Goal: Communication & Community: Answer question/provide support

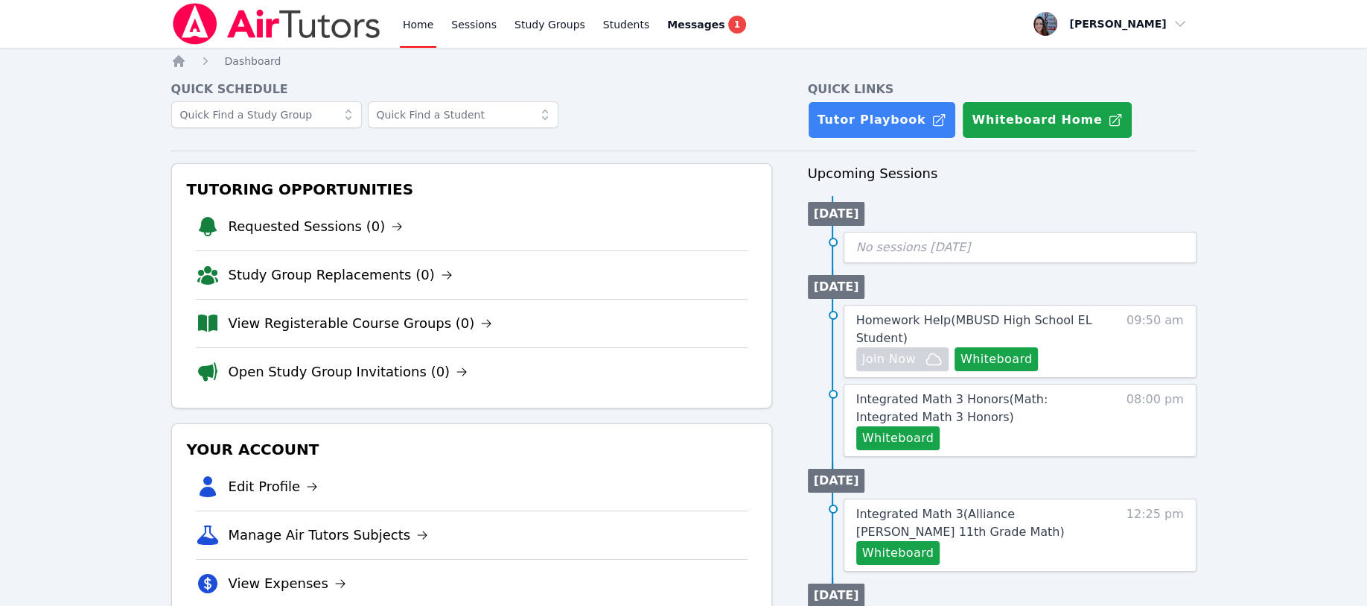
click at [608, 25] on link "Students" at bounding box center [626, 24] width 52 height 48
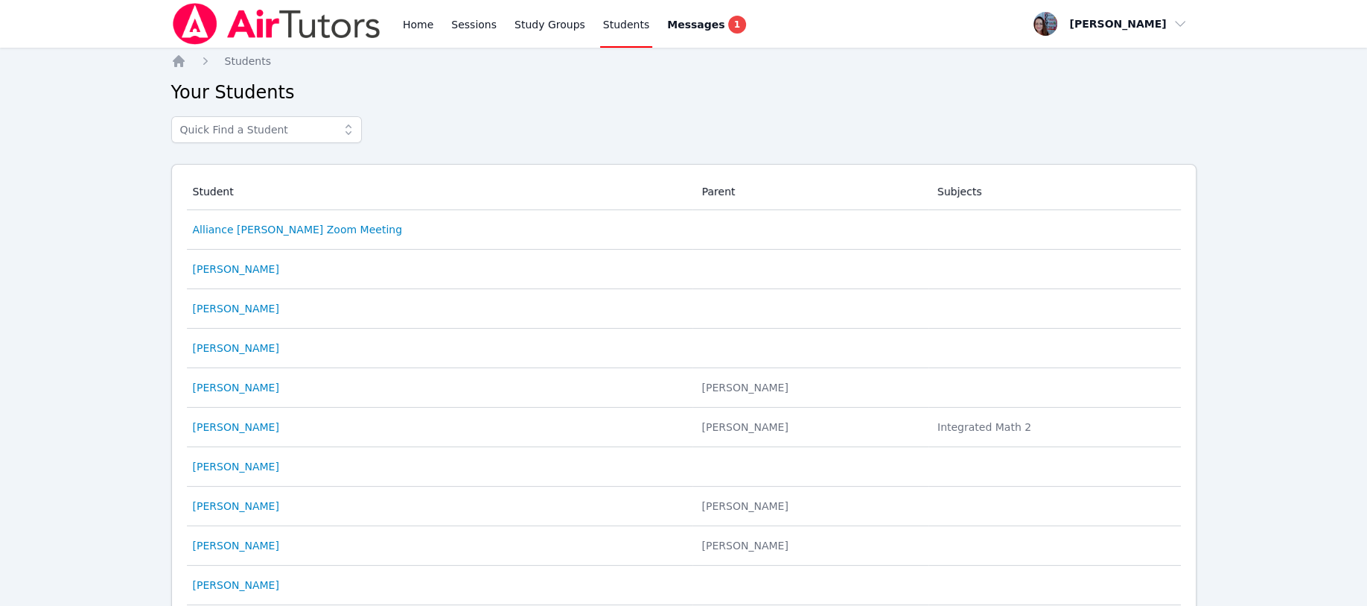
scroll to position [99, 0]
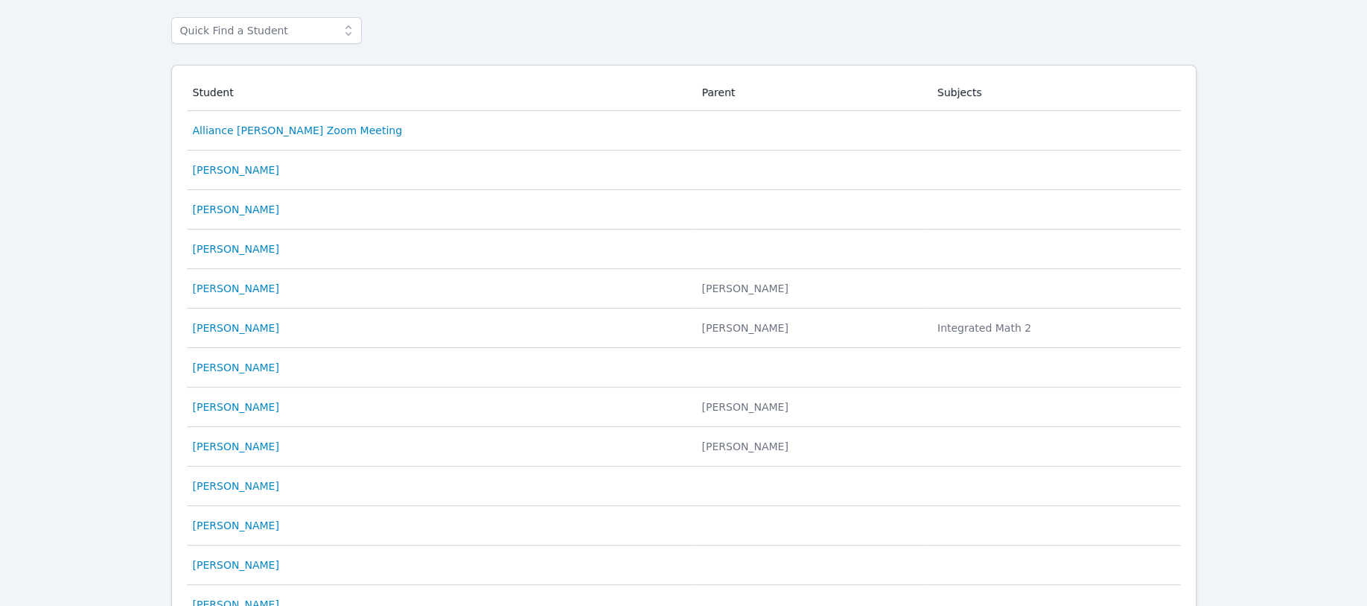
click at [237, 325] on link "[PERSON_NAME]" at bounding box center [236, 327] width 86 height 15
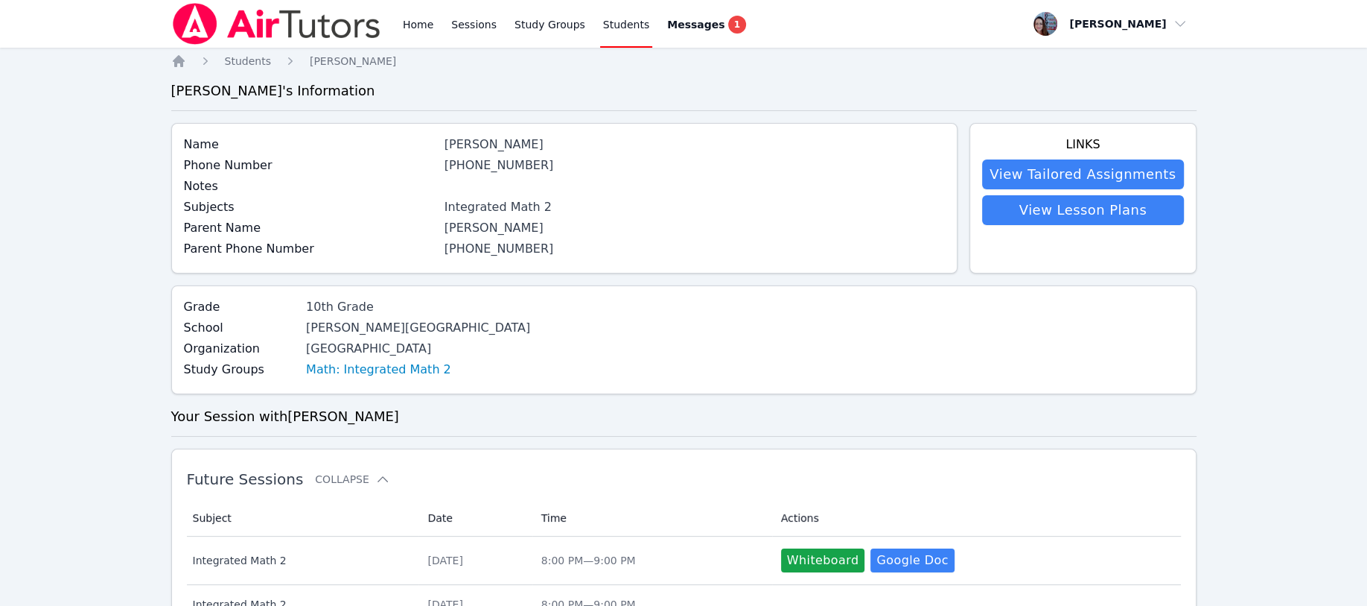
click at [417, 22] on link "Home" at bounding box center [418, 24] width 36 height 48
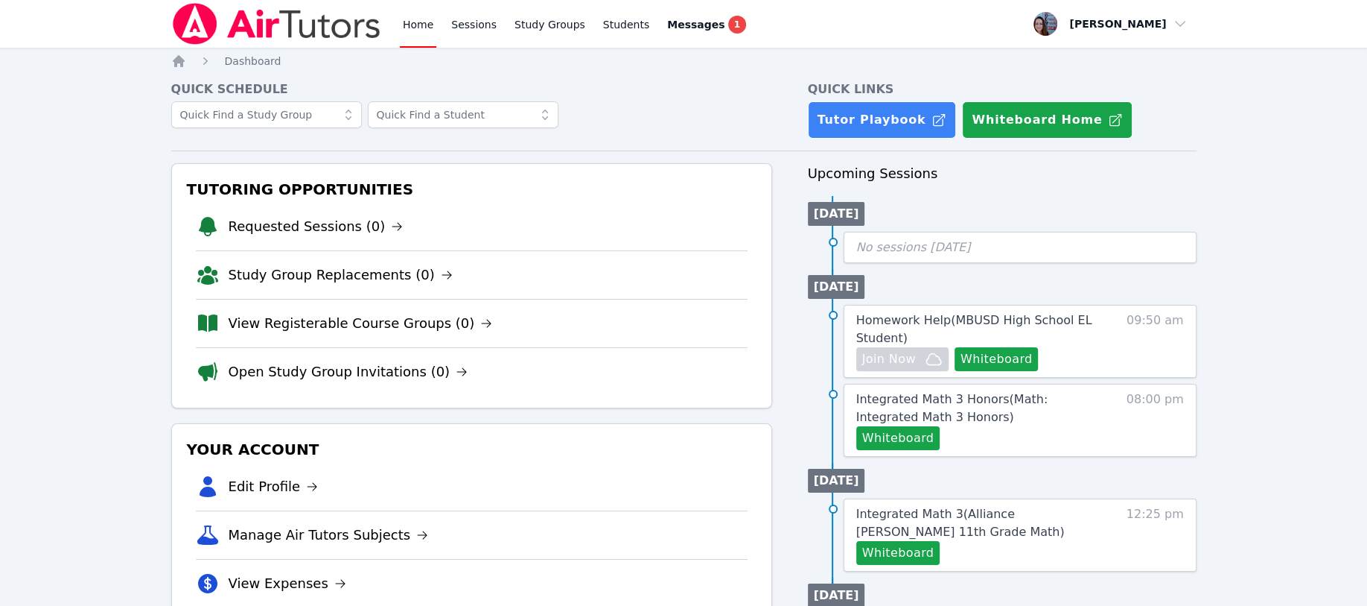
click at [621, 21] on link "Students" at bounding box center [626, 24] width 52 height 48
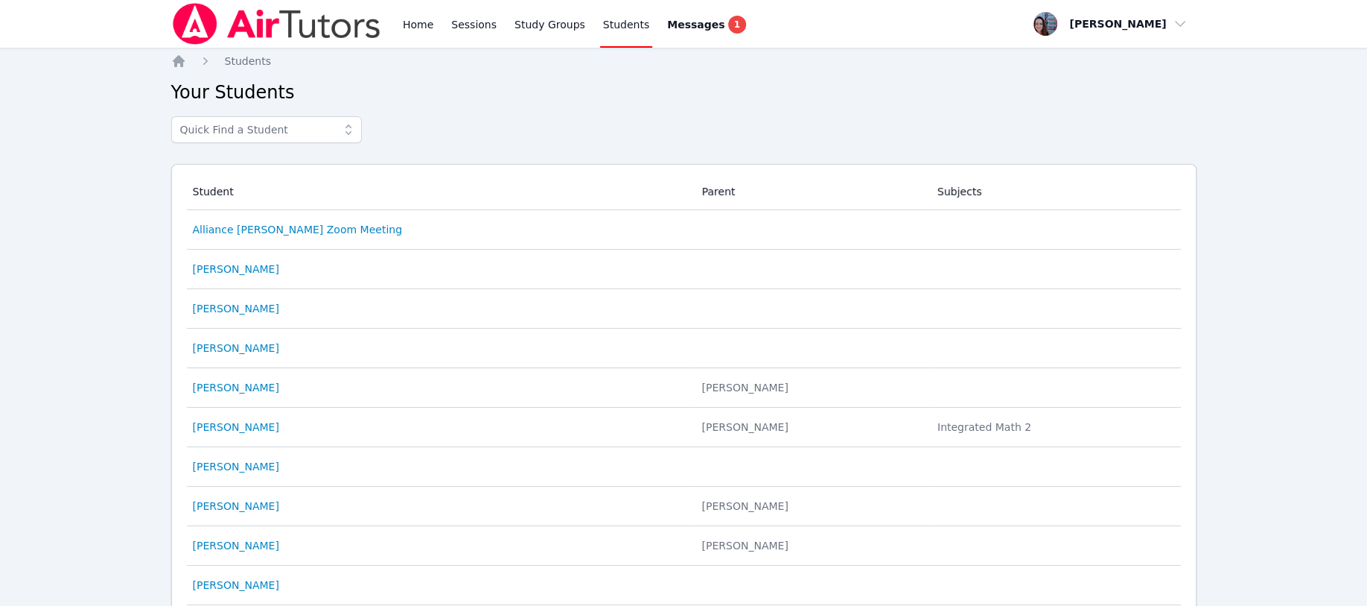
click at [232, 425] on link "[PERSON_NAME]" at bounding box center [236, 426] width 86 height 15
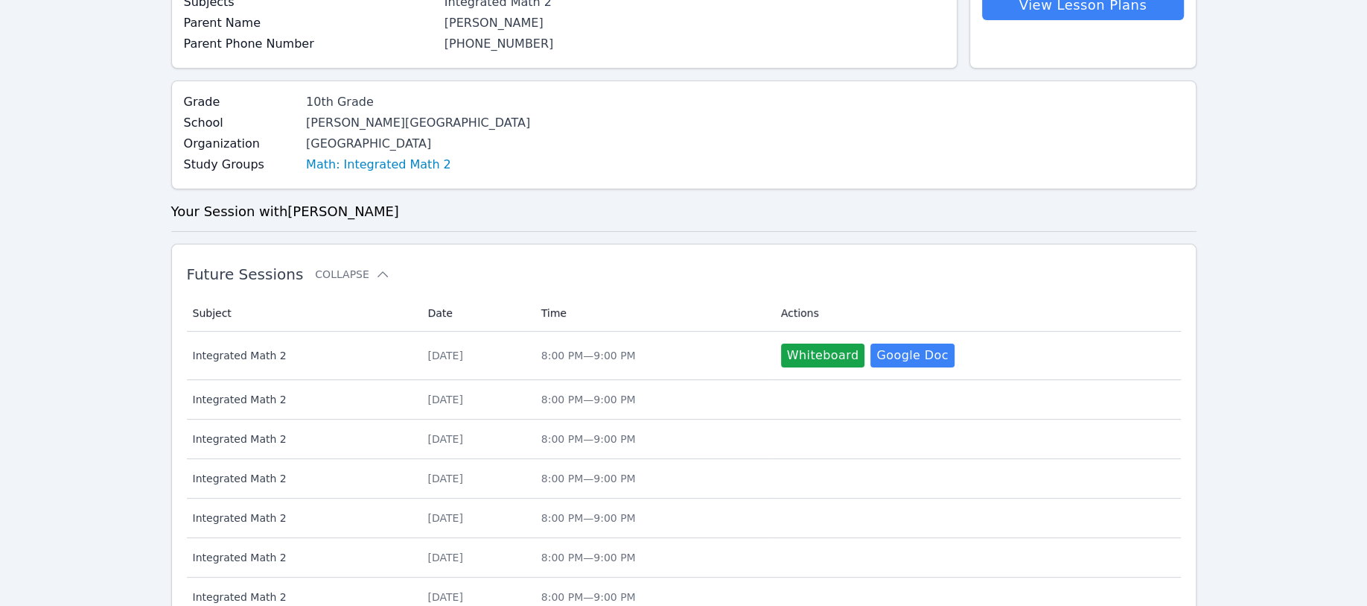
scroll to position [298, 0]
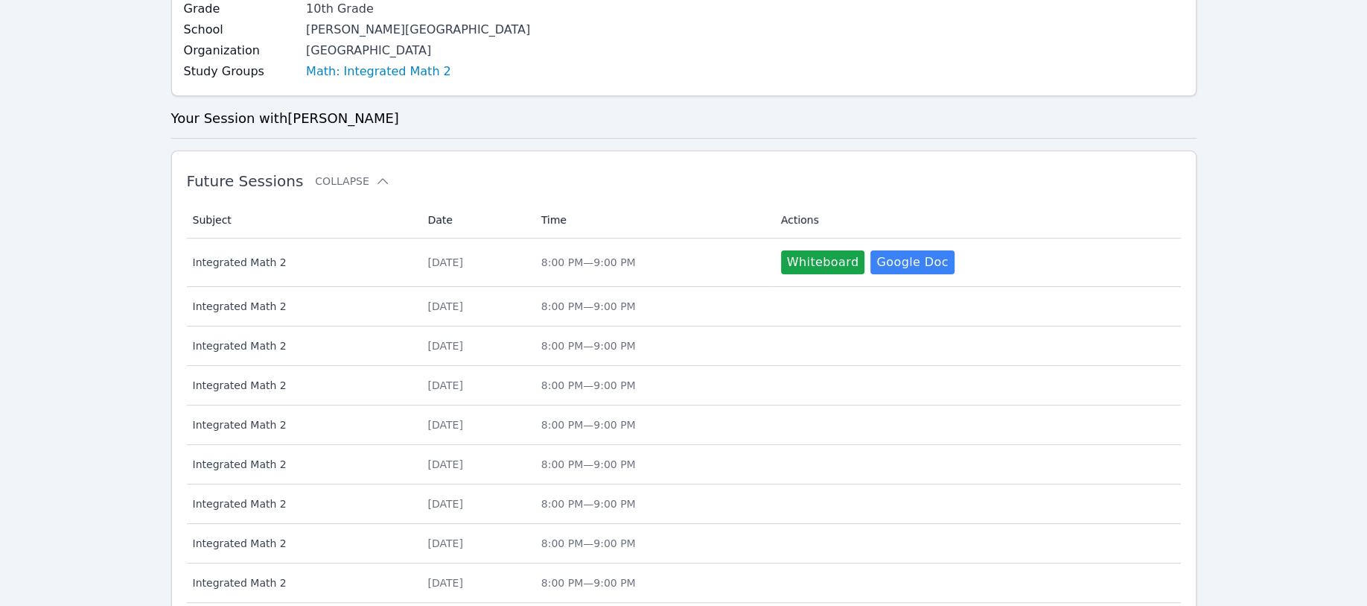
click at [447, 262] on div "[DATE]" at bounding box center [475, 262] width 95 height 15
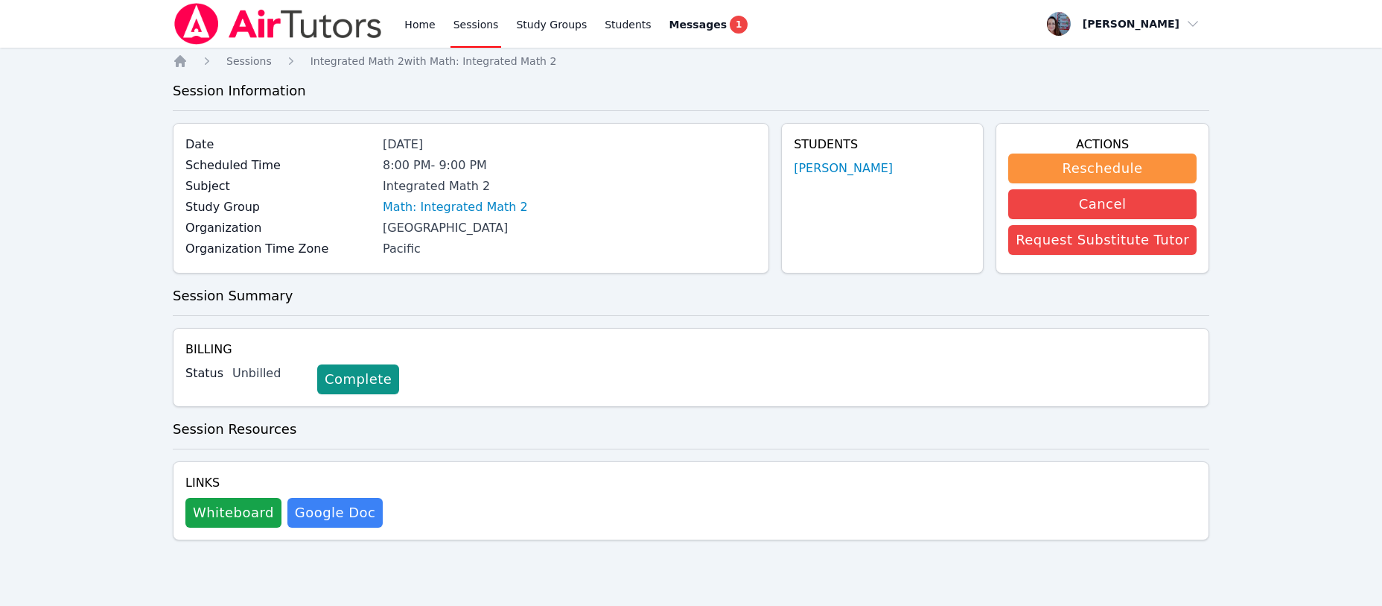
drag, startPoint x: 1074, startPoint y: 168, endPoint x: 781, endPoint y: 89, distance: 303.2
click at [781, 89] on div "Home Sessions Integrated Math 2 with Math: Integrated Math 2 Session Informatio…" at bounding box center [691, 318] width 1037 height 528
click at [1099, 161] on button "Reschedule" at bounding box center [1102, 168] width 188 height 30
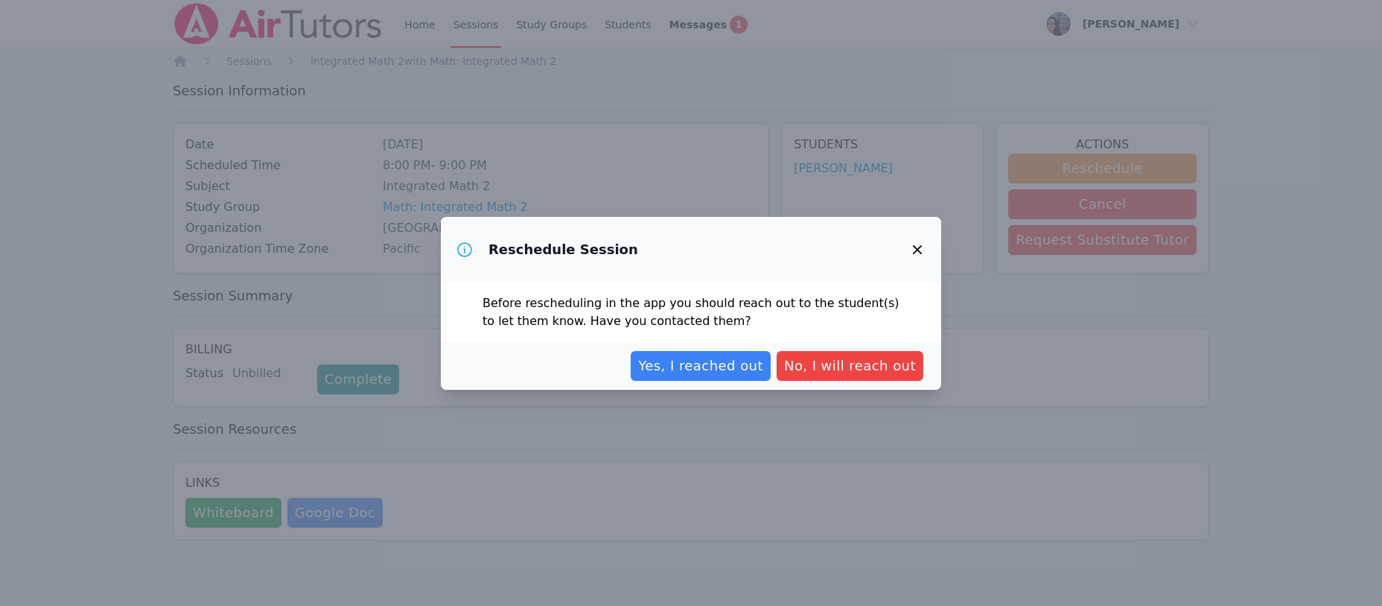
click at [675, 369] on span "Yes, I reached out" at bounding box center [700, 365] width 125 height 21
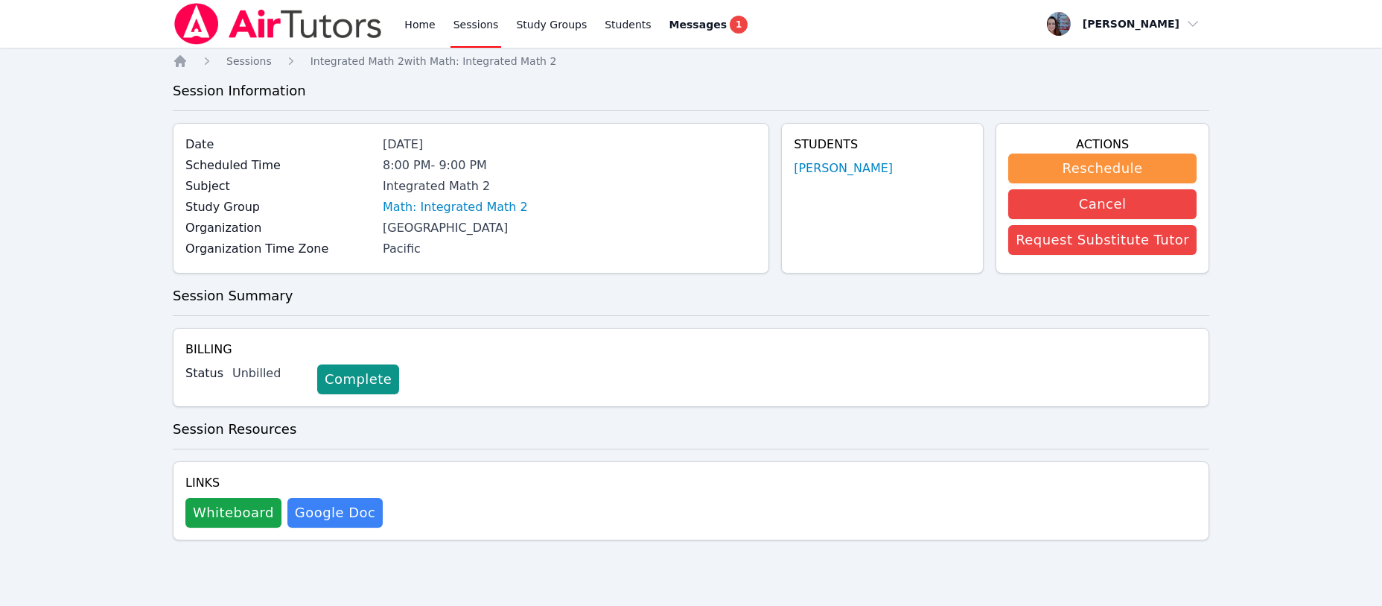
click at [237, 55] on span "Sessions" at bounding box center [248, 61] width 45 height 12
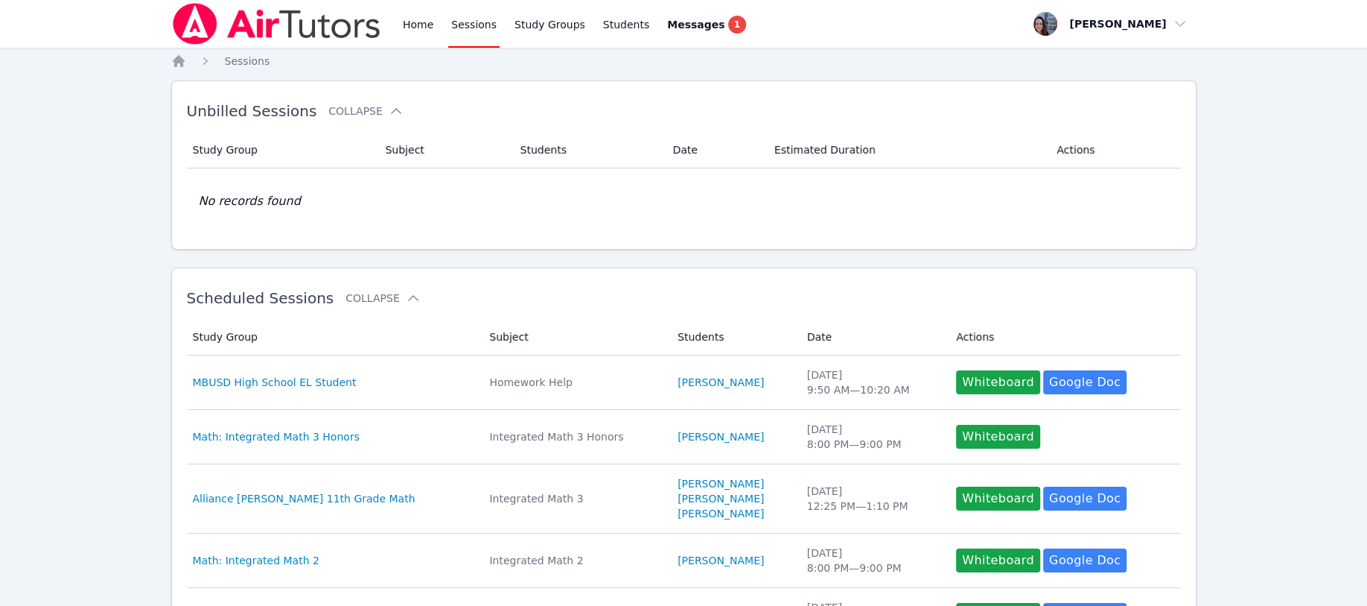
click at [667, 24] on span "Messages" at bounding box center [695, 24] width 57 height 15
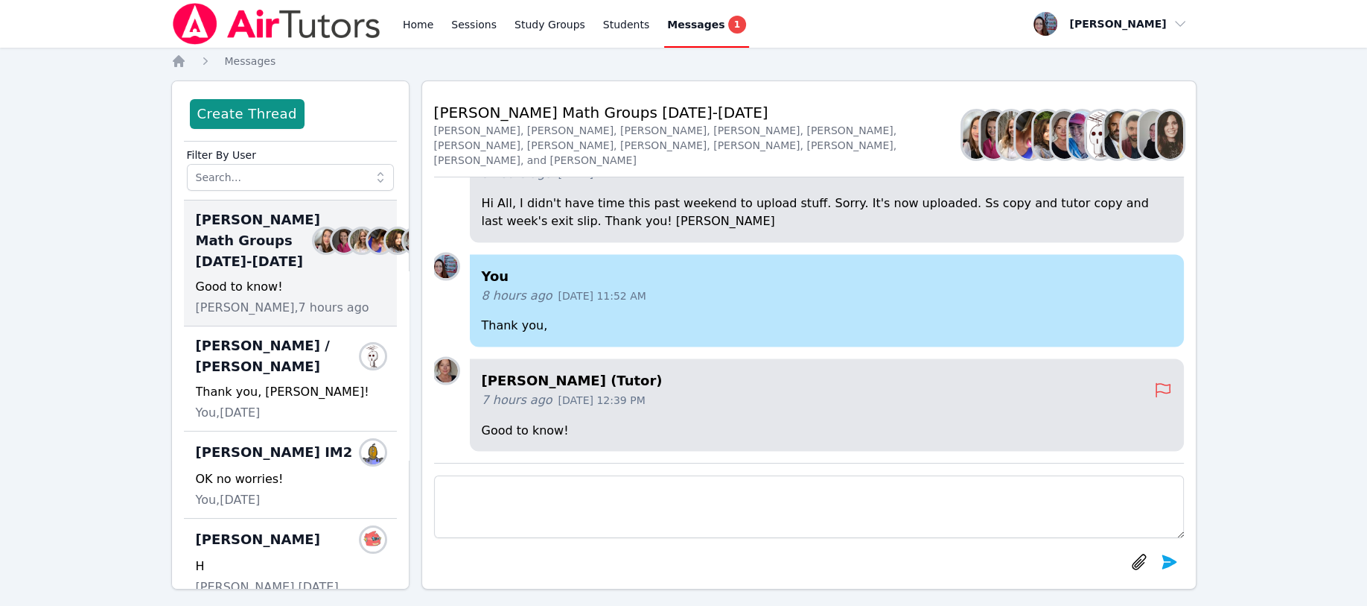
click at [227, 488] on div "OK no worries!" at bounding box center [290, 479] width 189 height 18
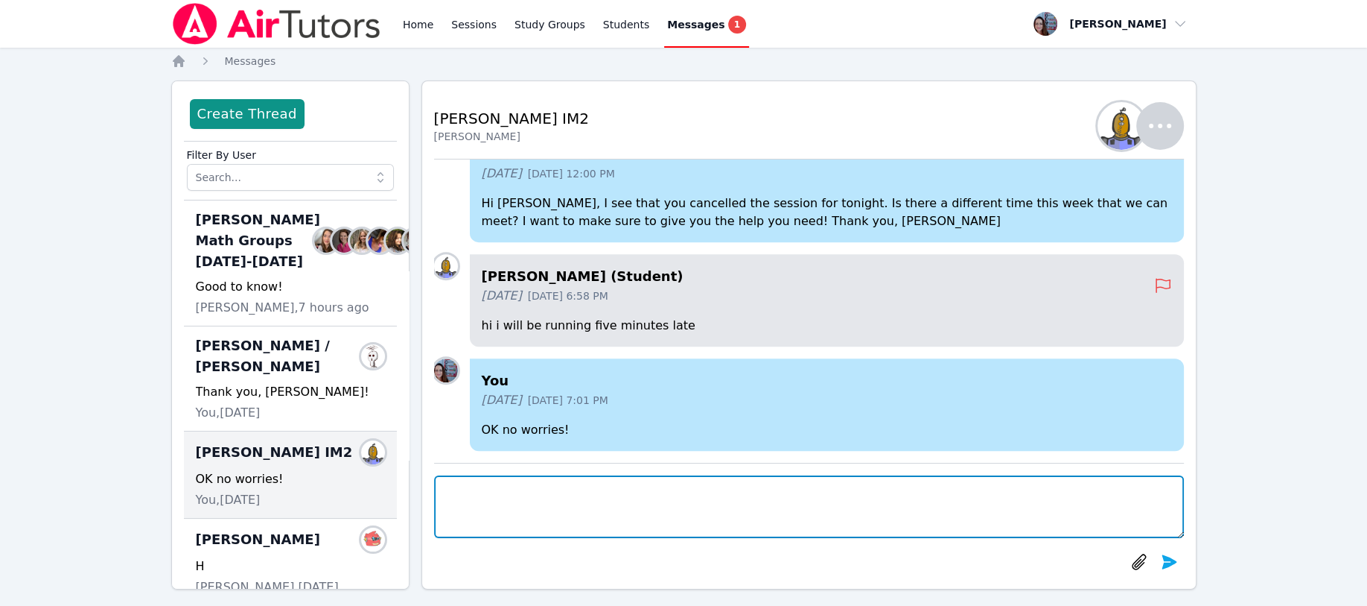
click at [466, 492] on textarea at bounding box center [809, 506] width 750 height 63
type textarea "Vanessa, I see we were not on the schedule for Monday night this week. Do you w…"
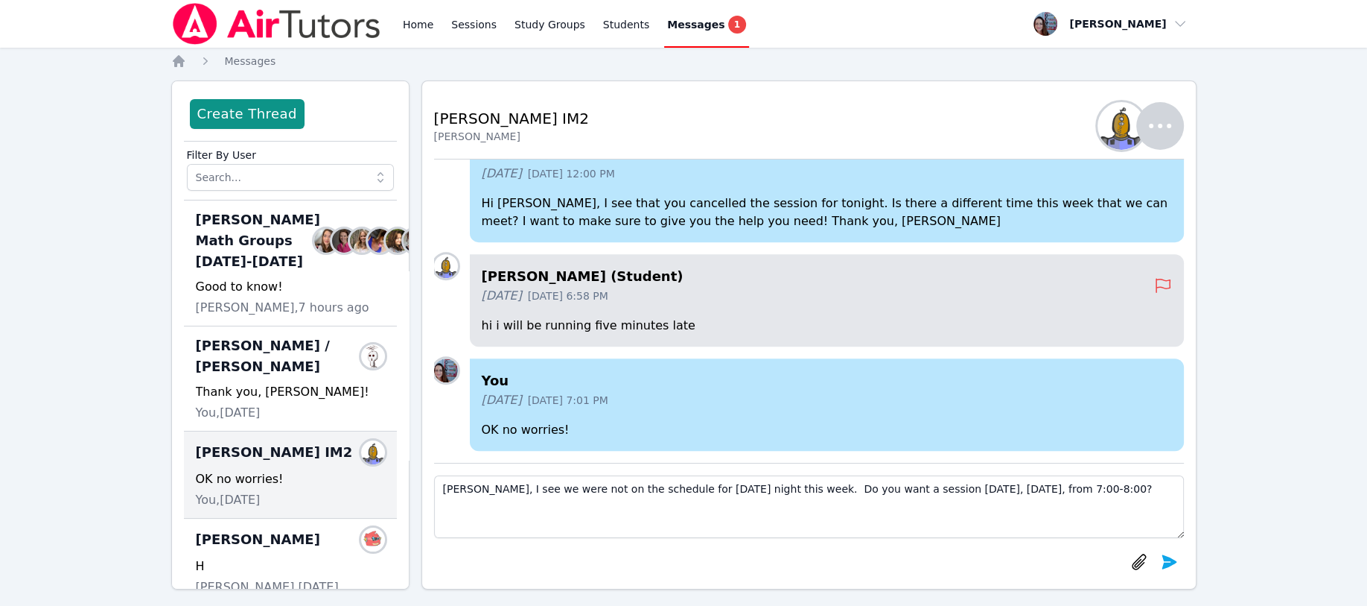
click at [1163, 555] on icon "submit" at bounding box center [1169, 561] width 15 height 14
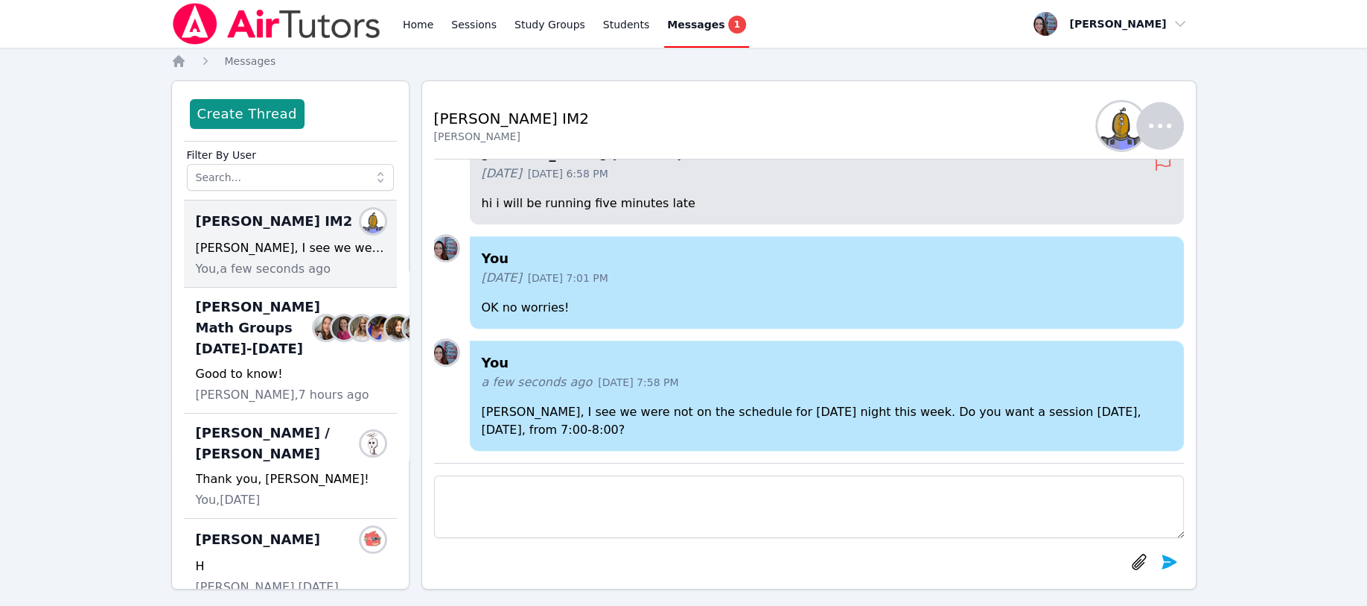
click at [600, 25] on link "Students" at bounding box center [626, 24] width 52 height 48
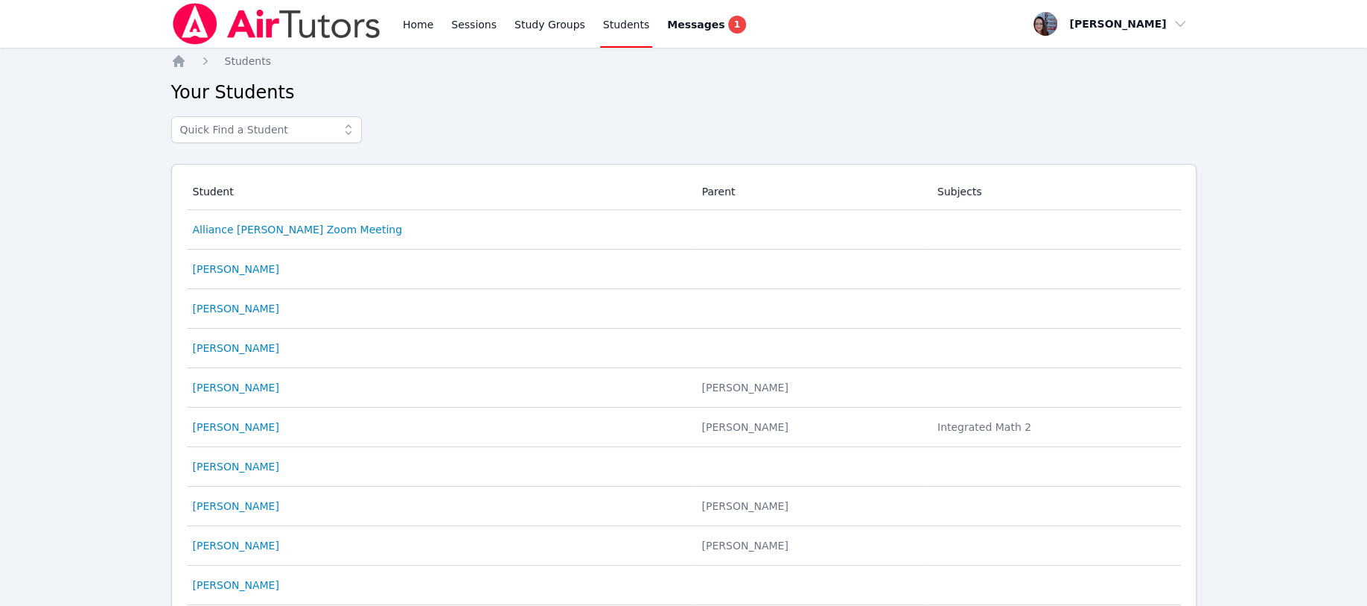
click at [256, 428] on link "[PERSON_NAME]" at bounding box center [236, 426] width 86 height 15
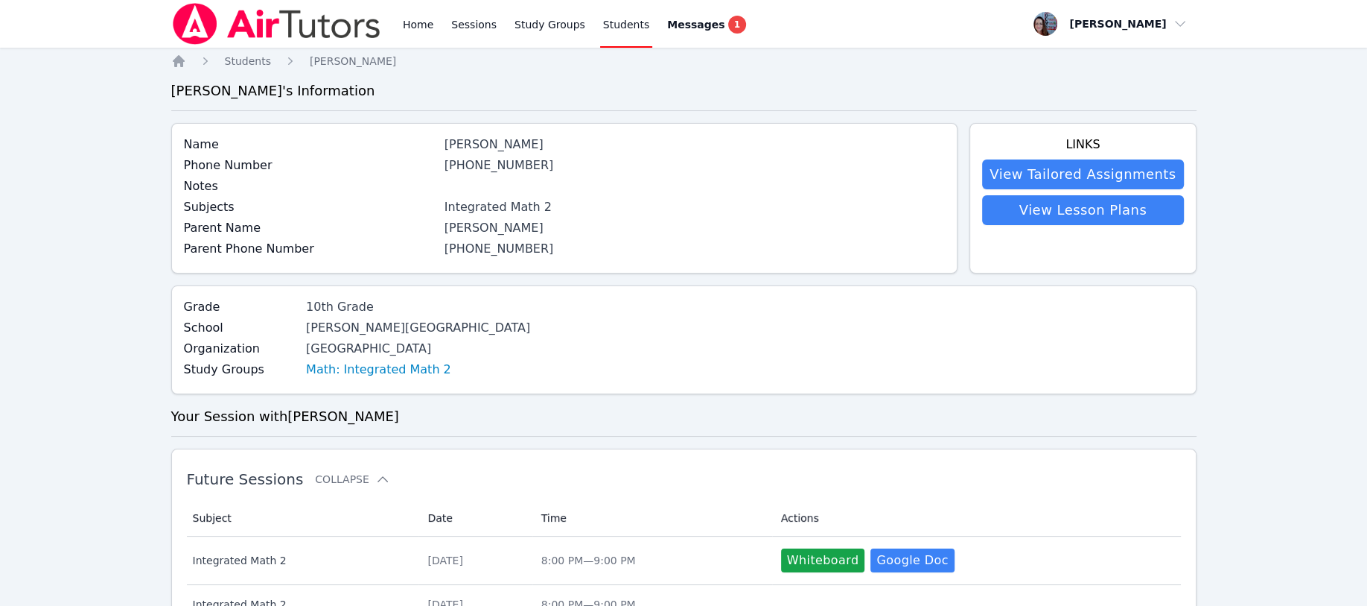
click at [316, 366] on link "Math: Integrated Math 2" at bounding box center [378, 369] width 145 height 18
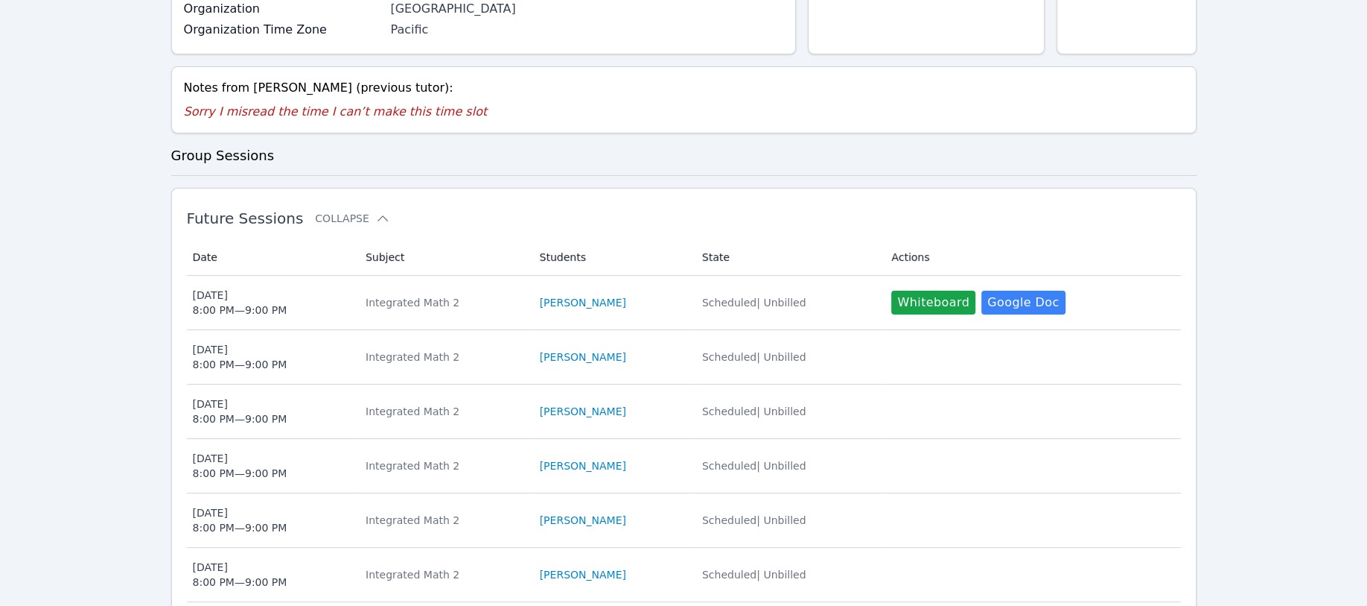
scroll to position [298, 0]
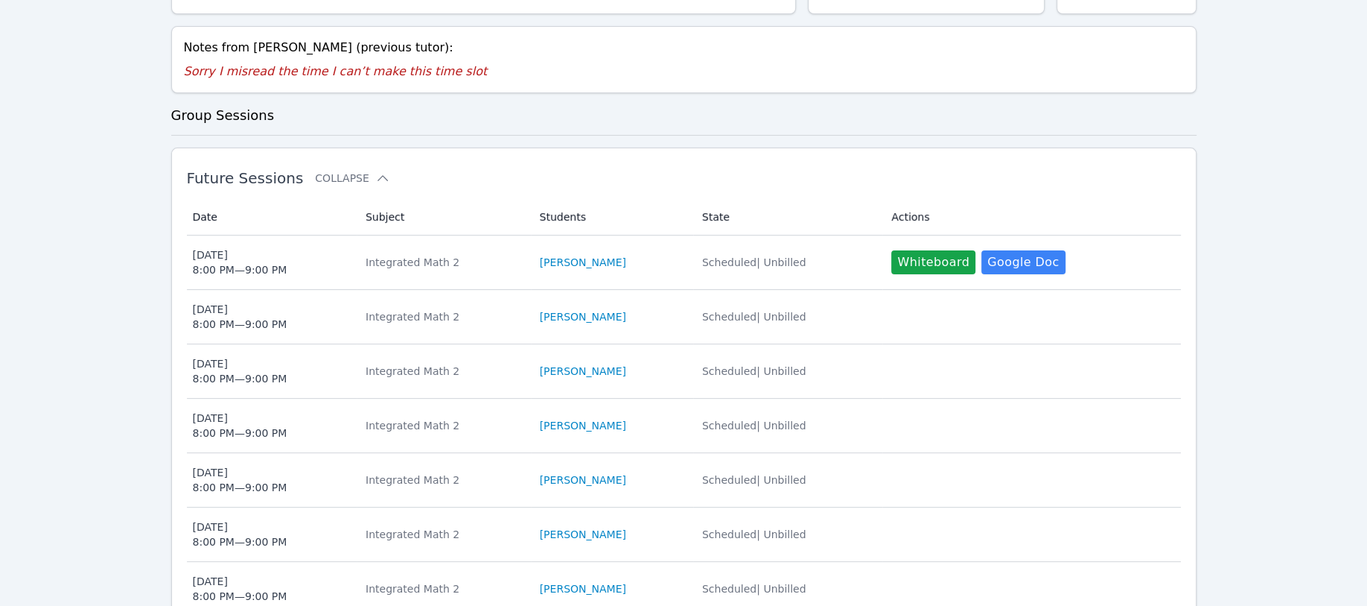
click at [580, 262] on link "[PERSON_NAME]" at bounding box center [583, 262] width 86 height 15
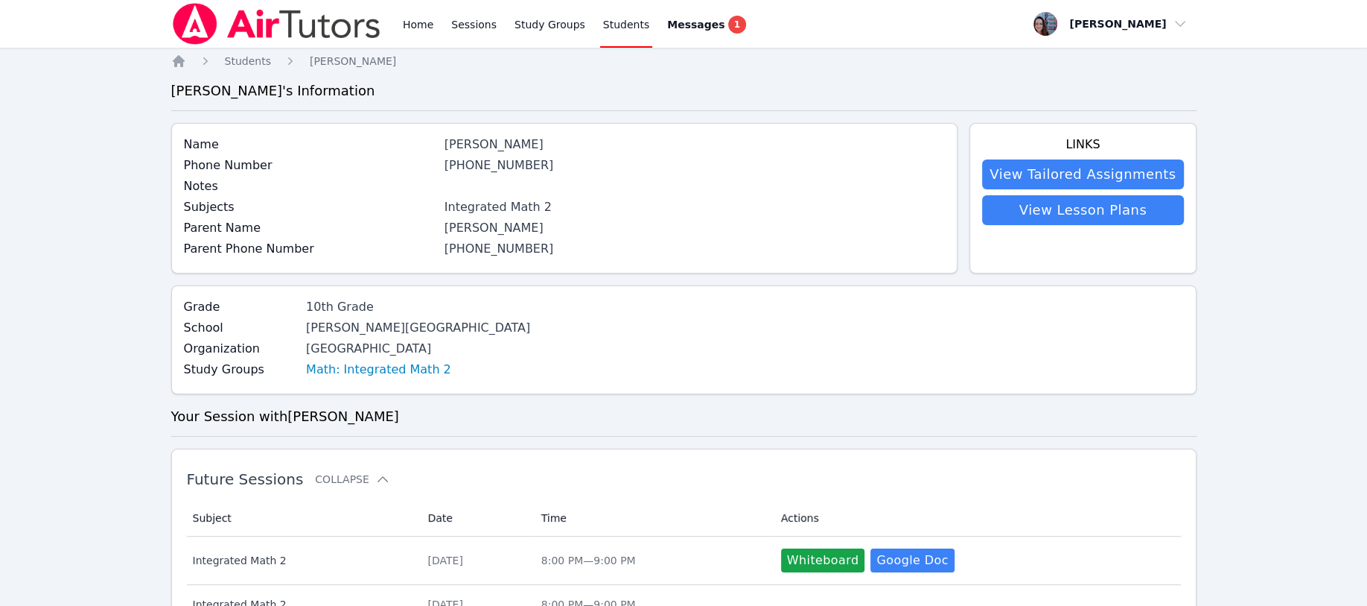
click at [463, 25] on link "Sessions" at bounding box center [473, 24] width 51 height 48
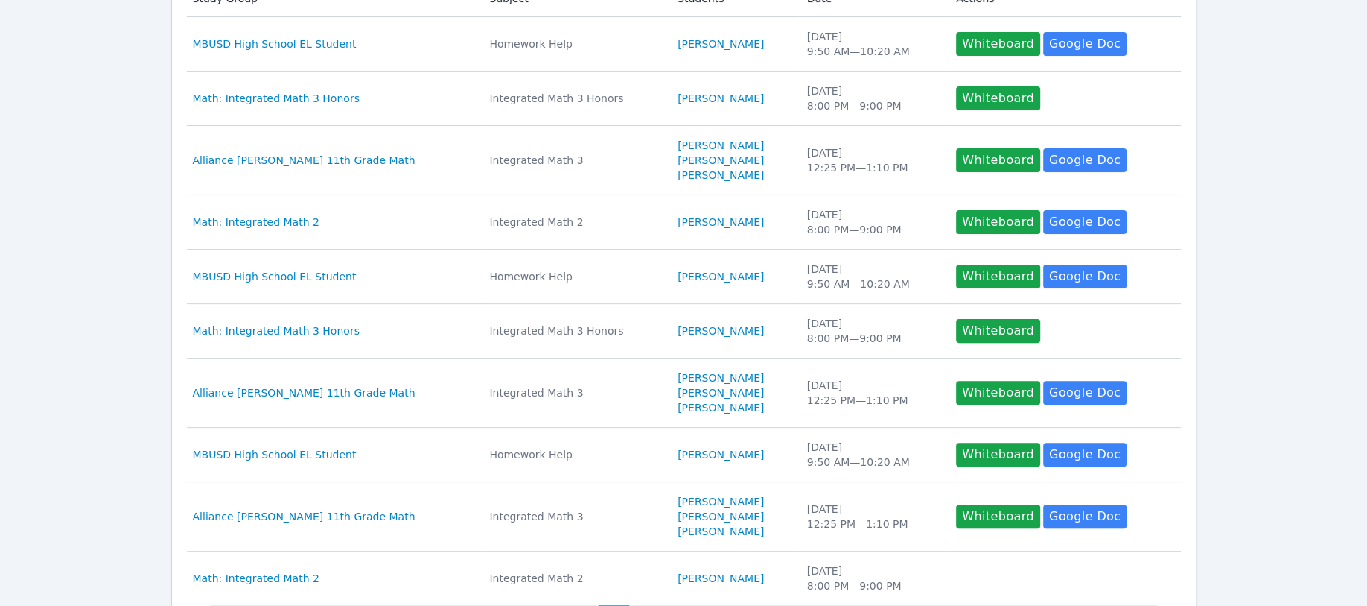
scroll to position [397, 0]
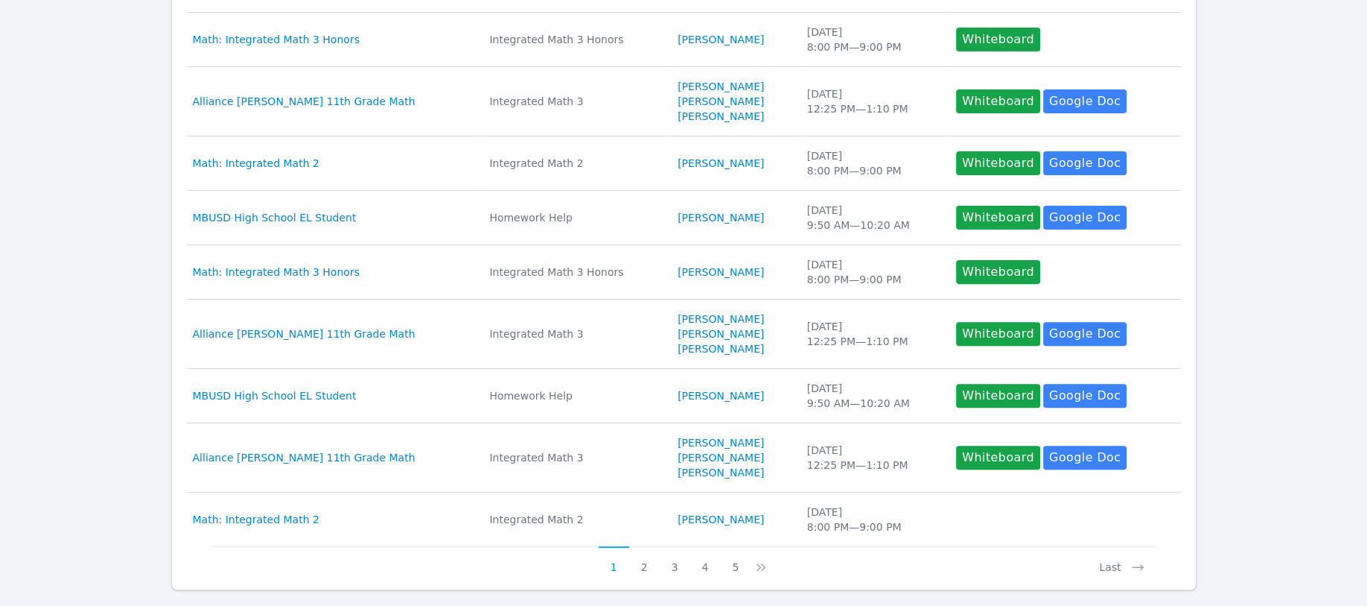
click at [678, 164] on link "[PERSON_NAME]" at bounding box center [721, 163] width 86 height 15
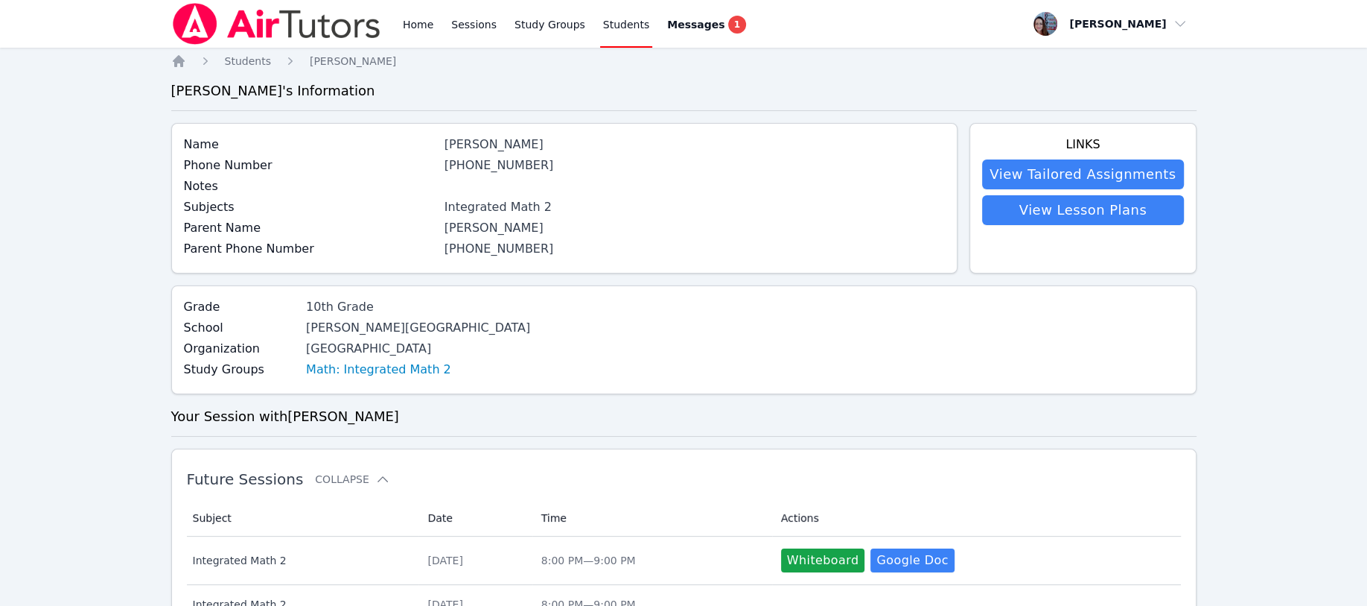
click at [315, 373] on link "Math: Integrated Math 2" at bounding box center [378, 369] width 145 height 18
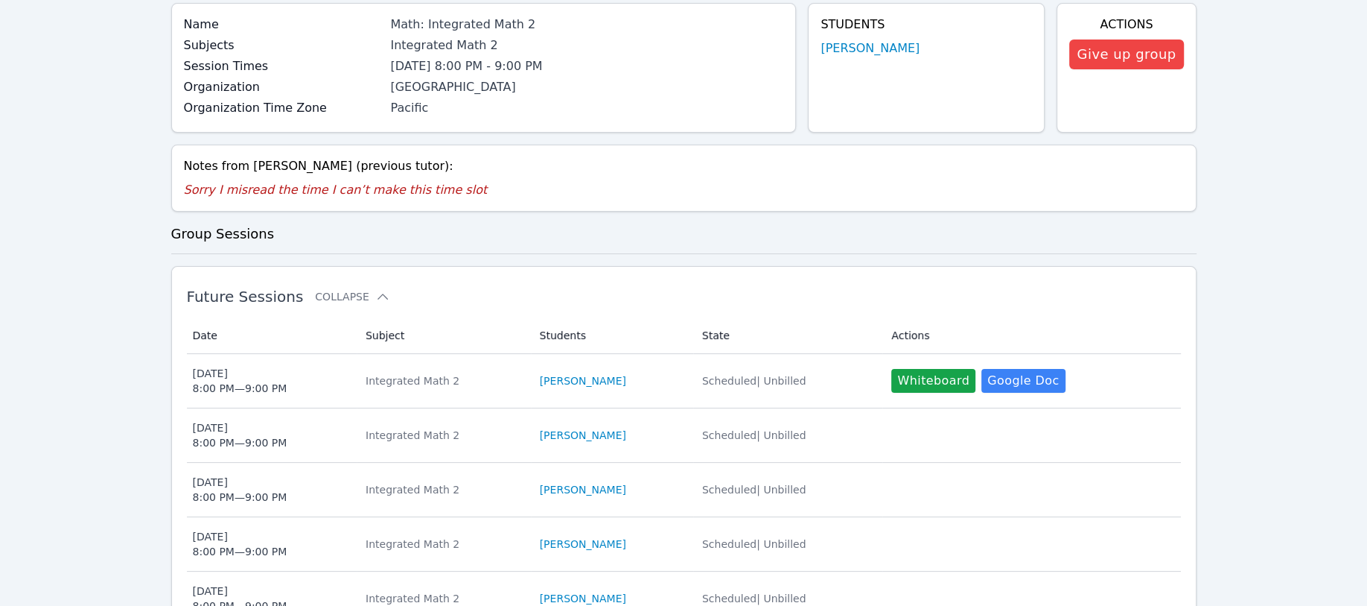
scroll to position [198, 0]
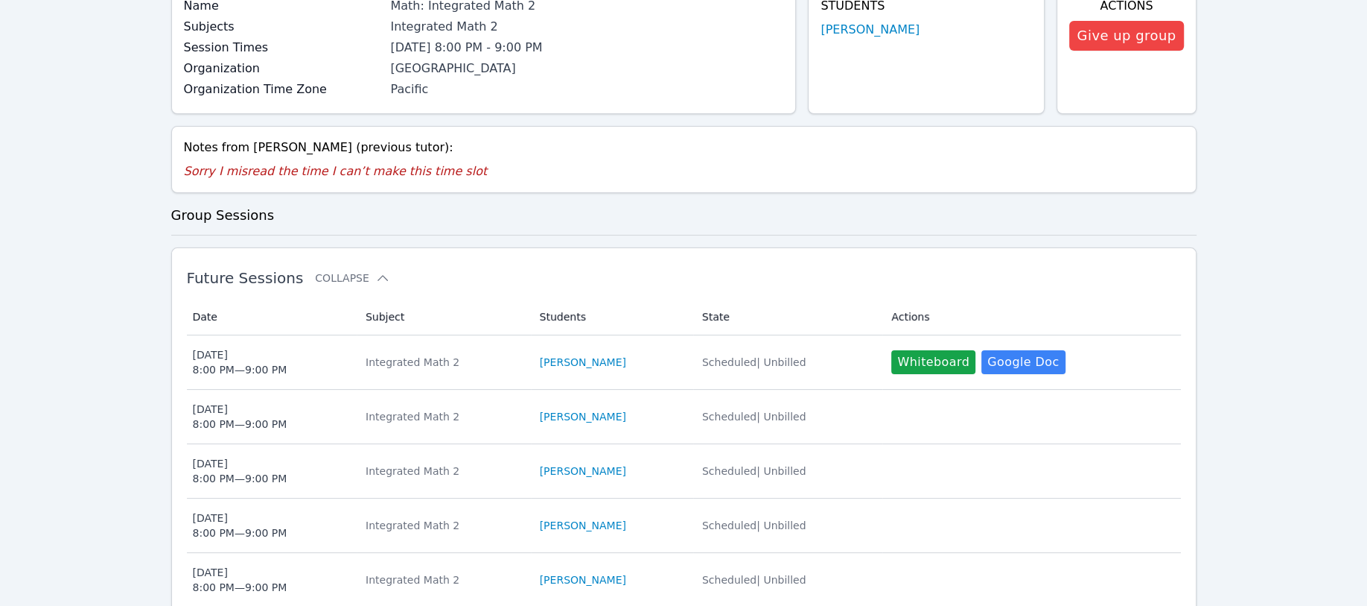
click at [868, 31] on link "[PERSON_NAME]" at bounding box center [870, 30] width 99 height 18
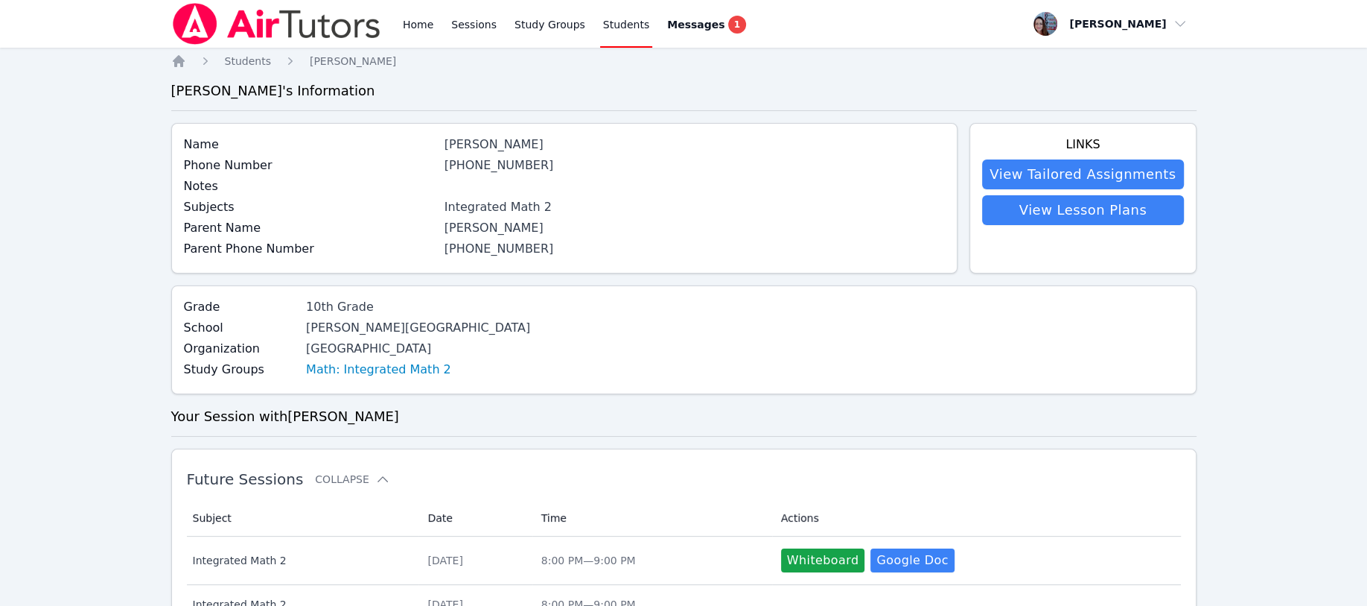
click at [537, 22] on link "Study Groups" at bounding box center [550, 24] width 77 height 48
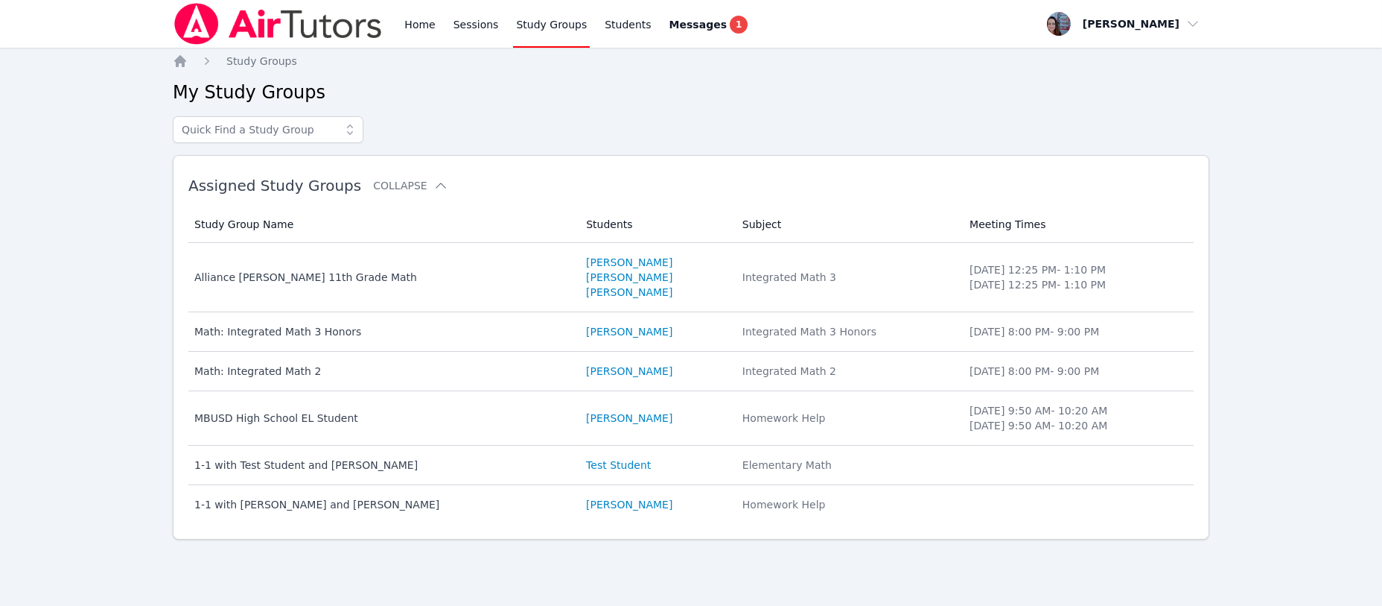
click at [586, 369] on link "[PERSON_NAME]" at bounding box center [629, 370] width 86 height 15
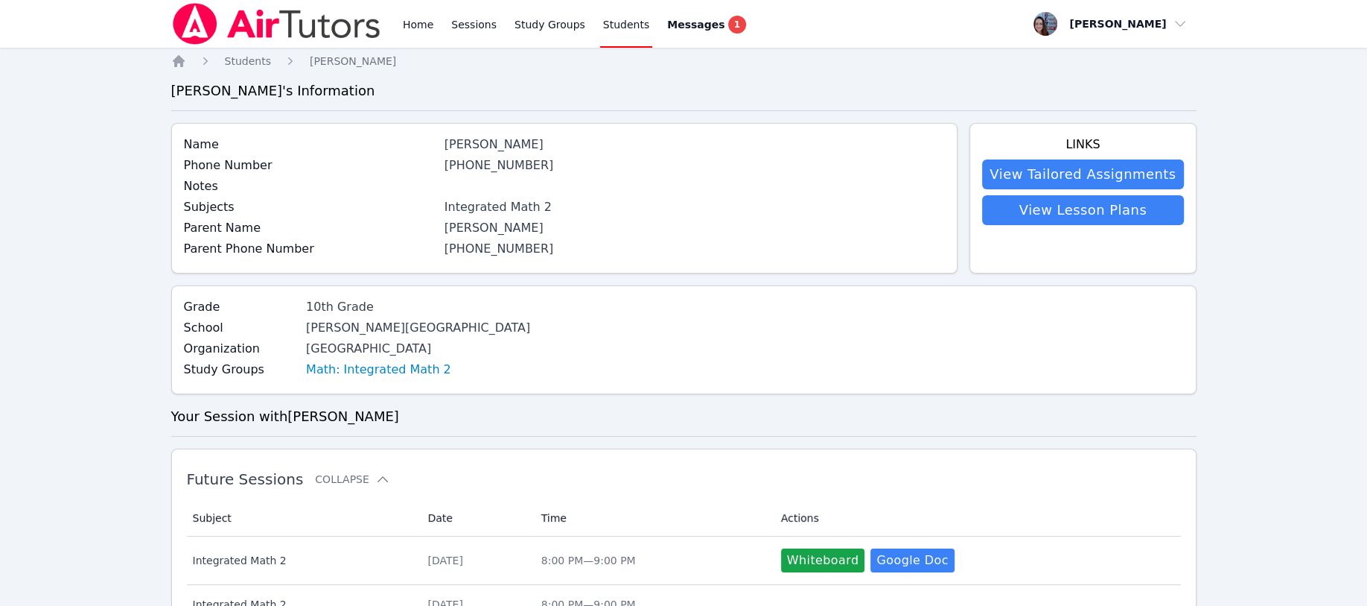
click at [515, 28] on link "Study Groups" at bounding box center [550, 24] width 77 height 48
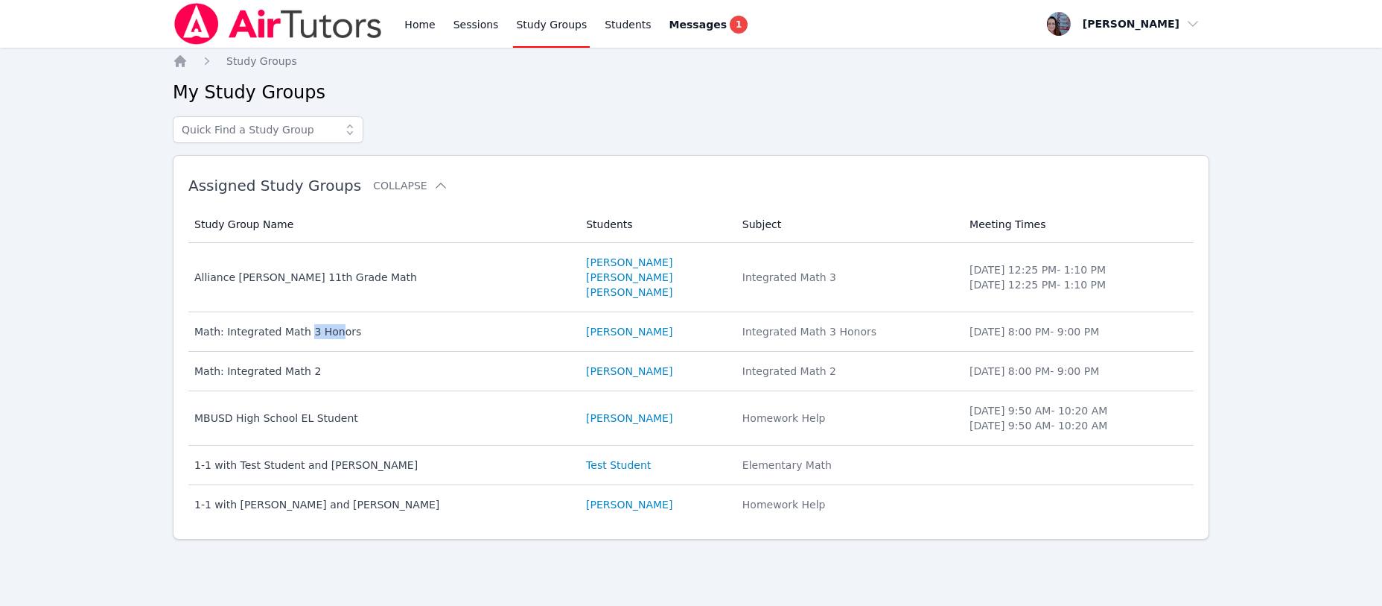
drag, startPoint x: 331, startPoint y: 330, endPoint x: 305, endPoint y: 324, distance: 26.7
click at [305, 324] on div "Math: Integrated Math 3 Honors" at bounding box center [381, 331] width 374 height 15
click at [223, 378] on td "Study Group Name Math: Integrated Math 2" at bounding box center [382, 371] width 389 height 39
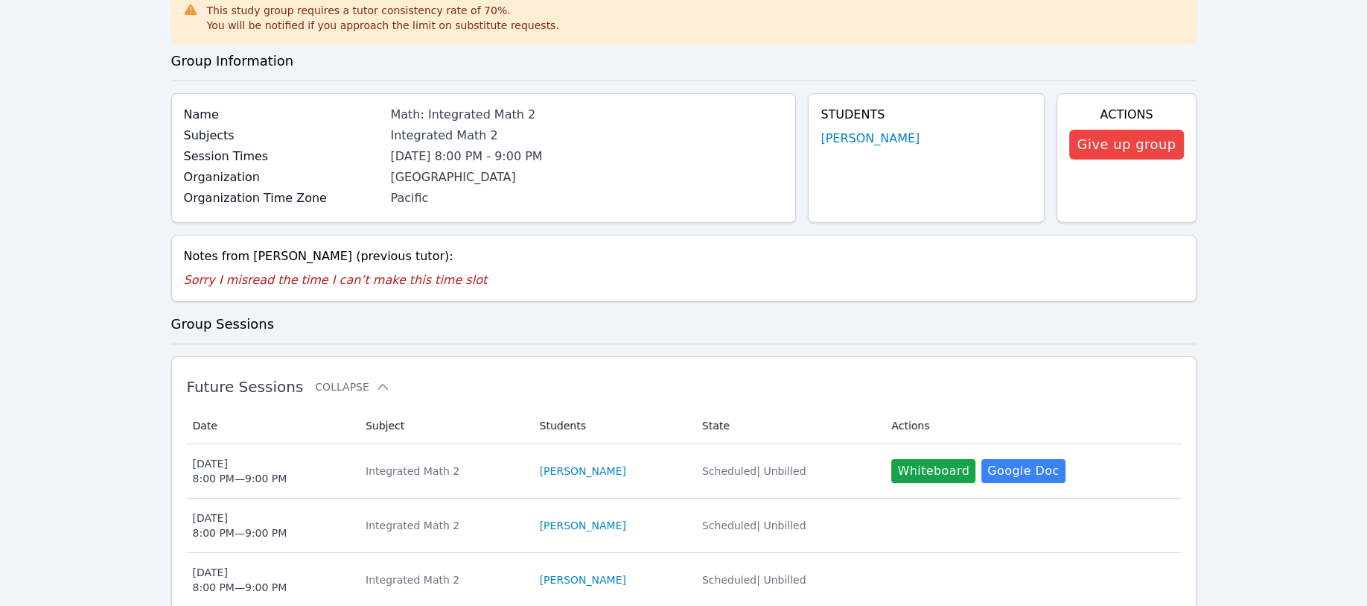
scroll to position [99, 0]
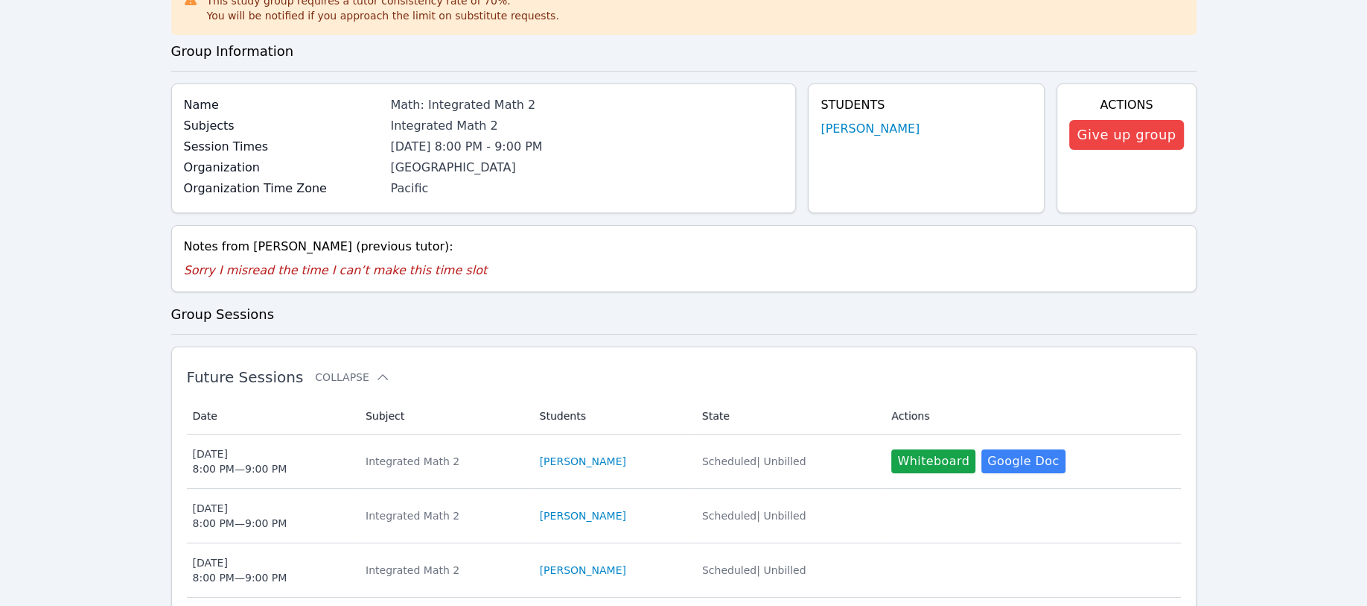
click at [249, 473] on div "Mon Oct 13 8:00 PM — 9:00 PM" at bounding box center [240, 461] width 95 height 30
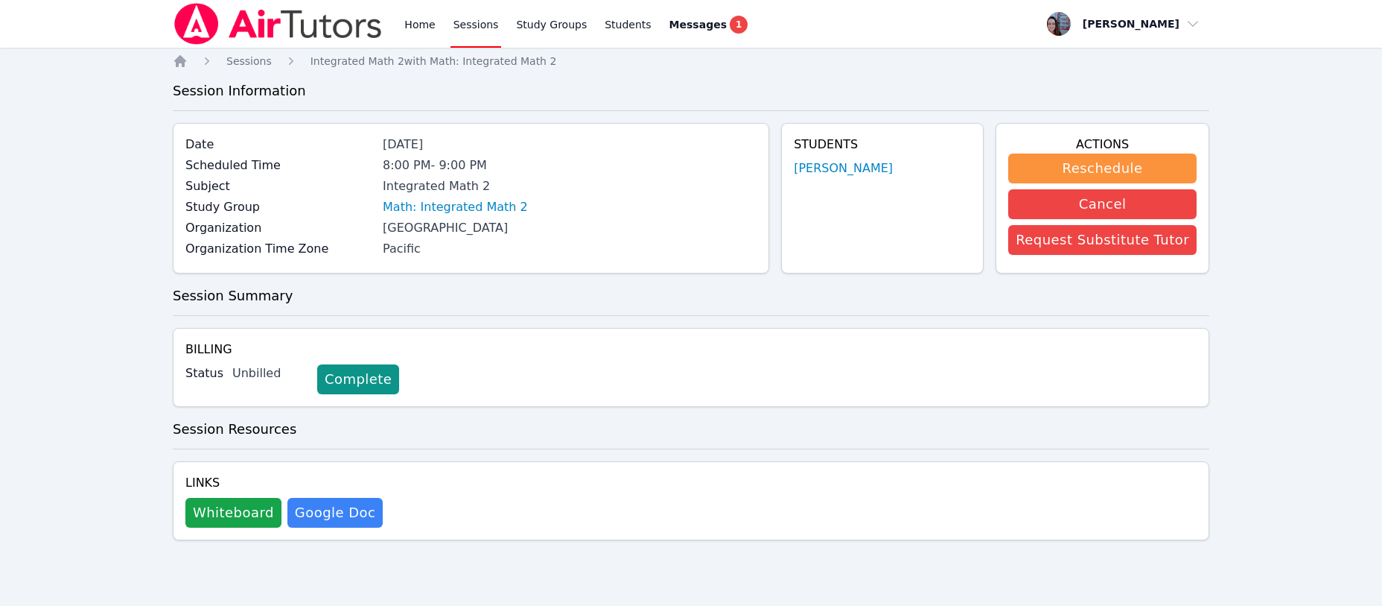
click at [426, 206] on link "Math: Integrated Math 2" at bounding box center [455, 207] width 145 height 18
